Goal: Task Accomplishment & Management: Use online tool/utility

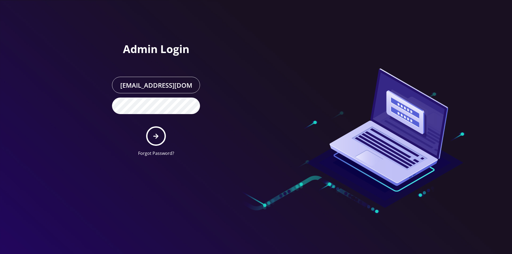
click at [163, 141] on button "submit" at bounding box center [155, 135] width 19 height 19
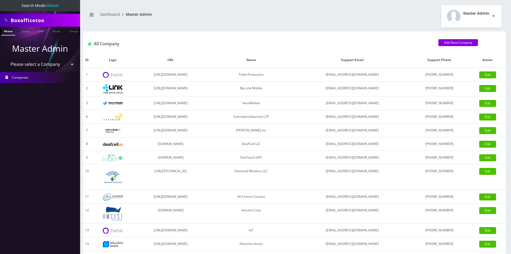
drag, startPoint x: 0, startPoint y: 0, endPoint x: 35, endPoint y: 67, distance: 75.9
click at [35, 65] on select "Please select a Company Teltik Production My Link Mobile VennMobile Unlimited A…" at bounding box center [40, 64] width 68 height 10
select select "13"
click at [6, 59] on select "Please select a Company Teltik Production My Link Mobile VennMobile Unlimited A…" at bounding box center [40, 64] width 68 height 10
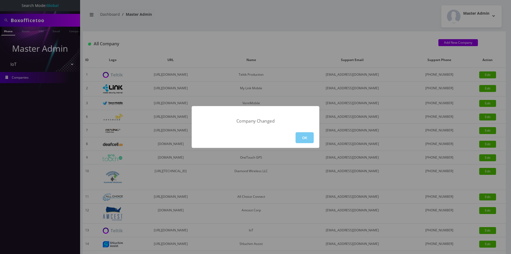
click at [303, 138] on button "OK" at bounding box center [304, 137] width 18 height 11
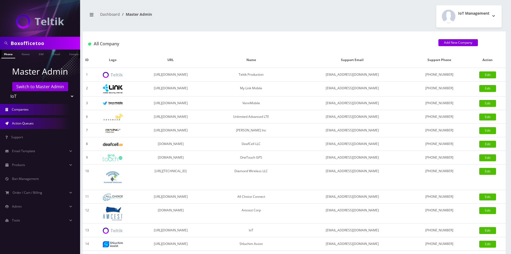
click at [27, 126] on link "Action Queues" at bounding box center [40, 123] width 80 height 11
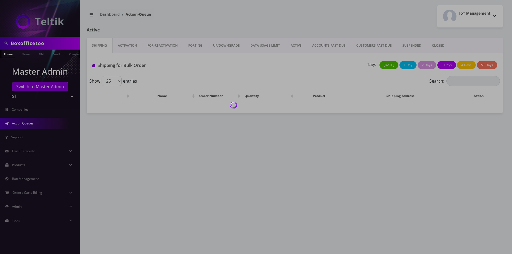
click at [432, 46] on div at bounding box center [256, 127] width 512 height 254
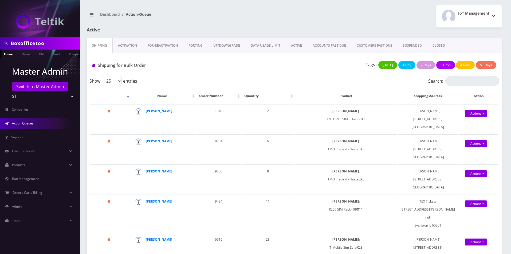
click at [432, 46] on link "CLOSED" at bounding box center [438, 45] width 23 height 15
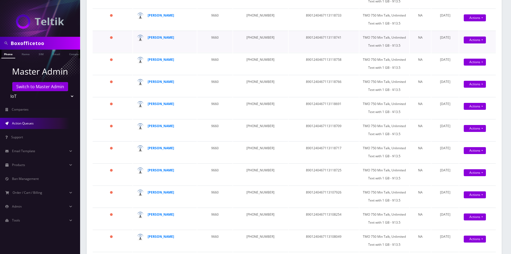
scroll to position [51, 0]
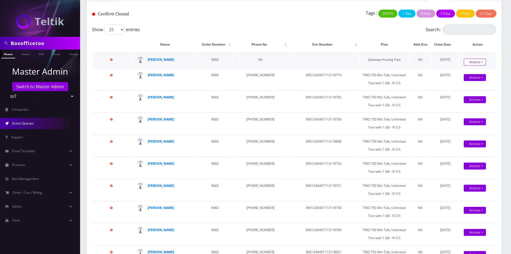
click at [463, 62] on link "Actions" at bounding box center [474, 62] width 22 height 7
click at [463, 70] on link "Confirm" at bounding box center [484, 71] width 43 height 7
